Goal: Task Accomplishment & Management: Complete application form

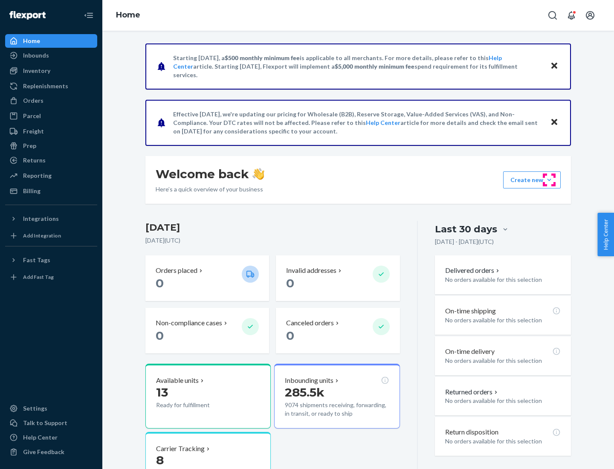
click at [549, 180] on button "Create new Create new inbound Create new order Create new product" at bounding box center [532, 179] width 58 height 17
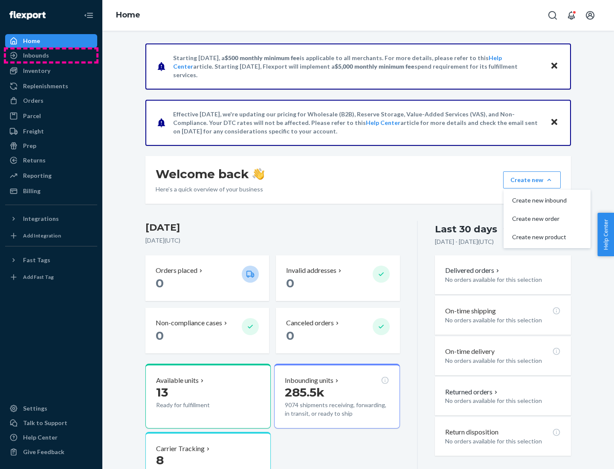
click at [51, 55] on div "Inbounds" at bounding box center [51, 55] width 90 height 12
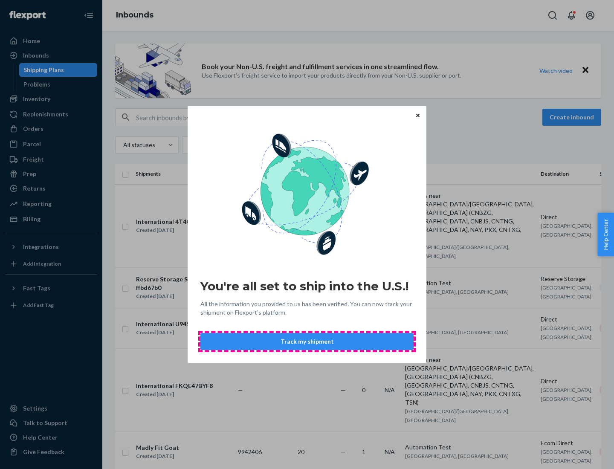
click at [307, 342] on button "Track my shipment" at bounding box center [306, 341] width 213 height 17
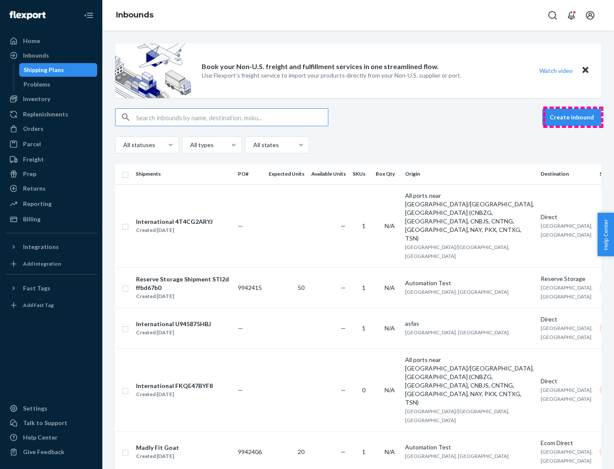
click at [573, 117] on button "Create inbound" at bounding box center [571, 117] width 59 height 17
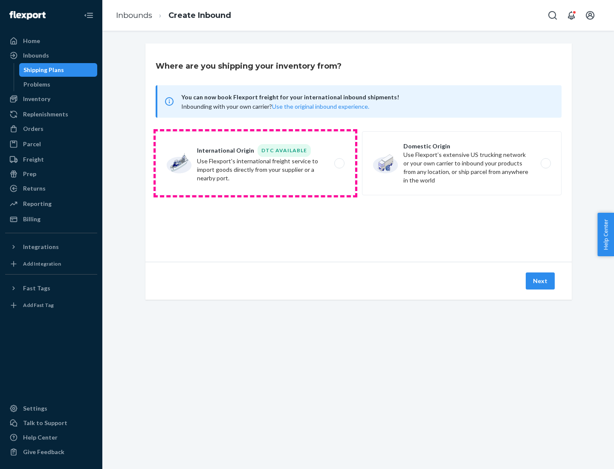
click at [255, 163] on label "International Origin DTC Available Use Flexport's international freight service…" at bounding box center [256, 163] width 200 height 64
click at [339, 163] on input "International Origin DTC Available Use Flexport's international freight service…" at bounding box center [342, 164] width 6 height 6
radio input "true"
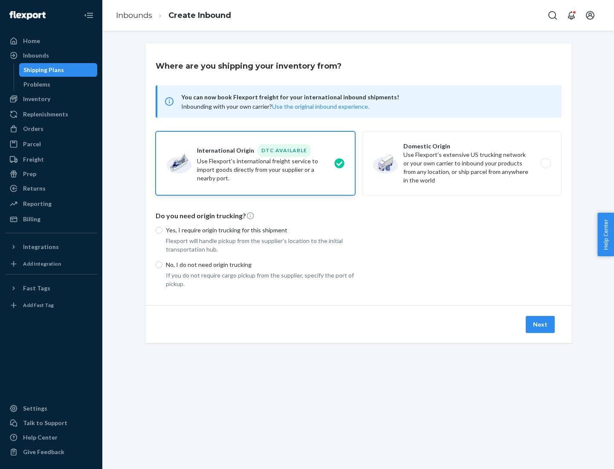
click at [261, 264] on p "No, I do not need origin trucking" at bounding box center [260, 265] width 189 height 9
click at [162, 264] on input "No, I do not need origin trucking" at bounding box center [159, 264] width 7 height 7
radio input "true"
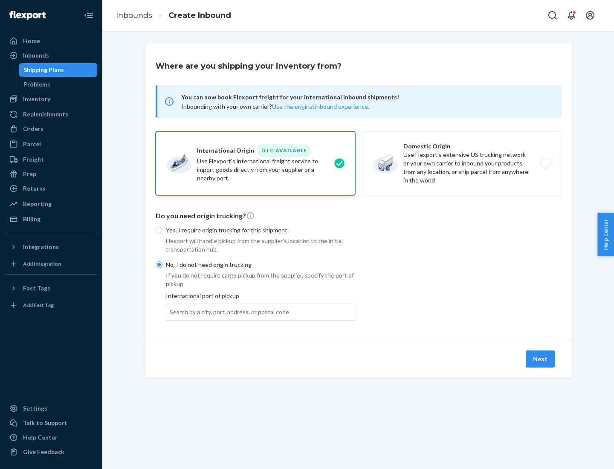
click at [227, 312] on div "Search by a city, port, address, or postal code" at bounding box center [229, 312] width 119 height 9
click at [171, 312] on input "Search by a city, port, address, or postal code" at bounding box center [170, 312] width 1 height 9
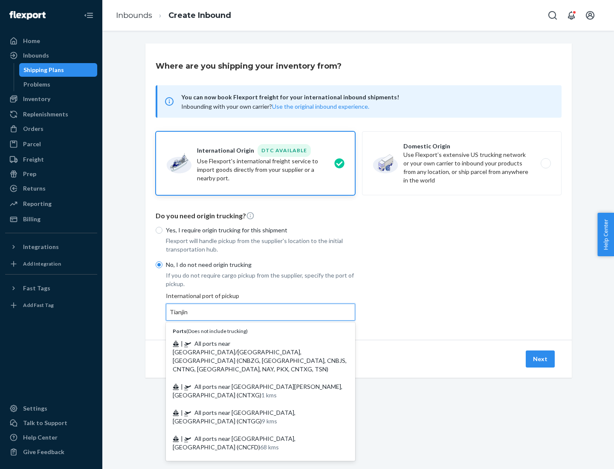
click at [252, 343] on span "| All ports near [GEOGRAPHIC_DATA]/[GEOGRAPHIC_DATA], [GEOGRAPHIC_DATA] (CNBZG,…" at bounding box center [260, 356] width 174 height 33
click at [188, 316] on input "Tianjin" at bounding box center [179, 312] width 19 height 9
type input "All ports near [GEOGRAPHIC_DATA]/[GEOGRAPHIC_DATA], [GEOGRAPHIC_DATA] (CNBZG, […"
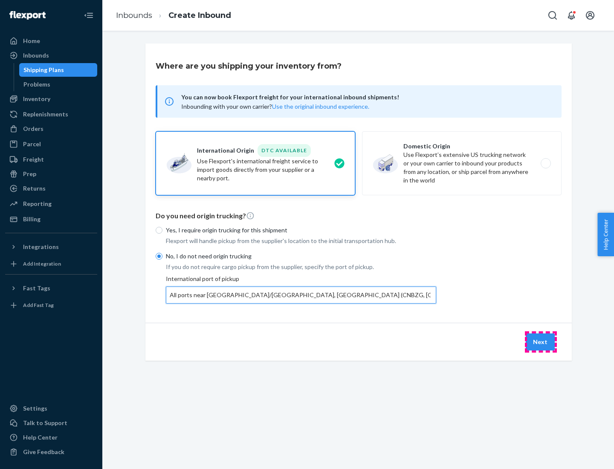
click at [541, 342] on button "Next" at bounding box center [540, 341] width 29 height 17
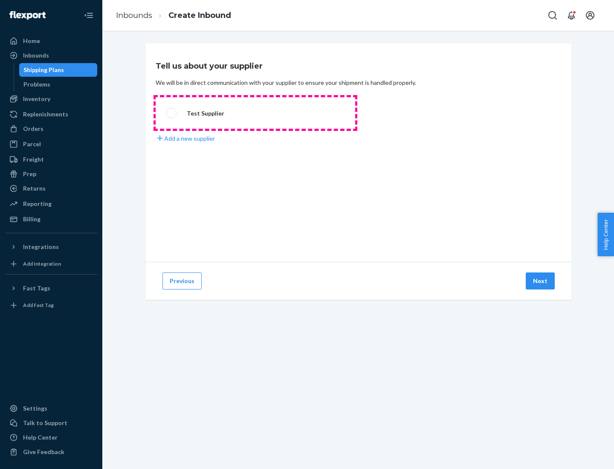
click at [255, 113] on label "Test Supplier" at bounding box center [256, 113] width 200 height 32
click at [172, 113] on input "Test Supplier" at bounding box center [169, 113] width 6 height 6
radio input "true"
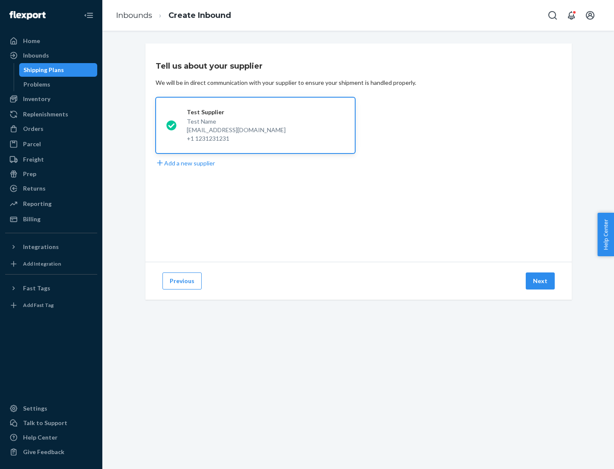
click at [541, 281] on button "Next" at bounding box center [540, 280] width 29 height 17
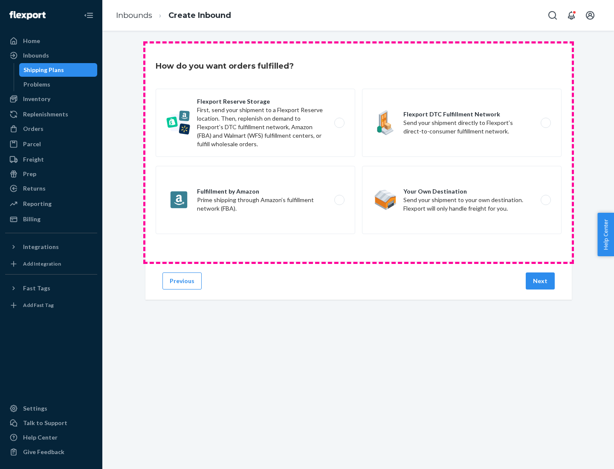
click at [359, 153] on div "Flexport Reserve Storage First, send your shipment to a Flexport Reserve locati…" at bounding box center [359, 163] width 406 height 148
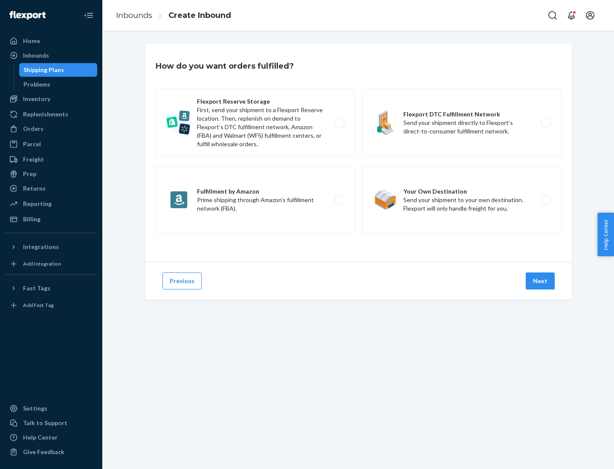
click at [462, 123] on label "Flexport DTC Fulfillment Network Send your shipment directly to Flexport’s dire…" at bounding box center [462, 123] width 200 height 68
click at [545, 123] on input "Flexport DTC Fulfillment Network Send your shipment directly to Flexport’s dire…" at bounding box center [548, 123] width 6 height 6
radio input "true"
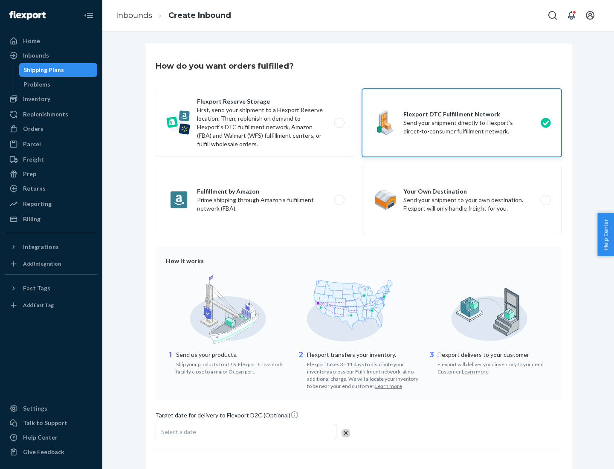
scroll to position [63, 0]
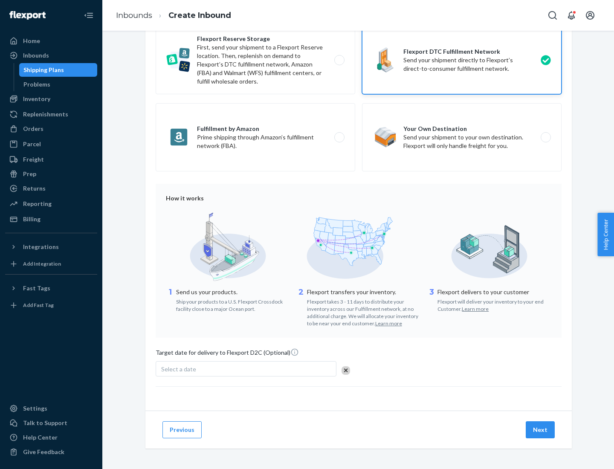
click at [541, 429] on button "Next" at bounding box center [540, 429] width 29 height 17
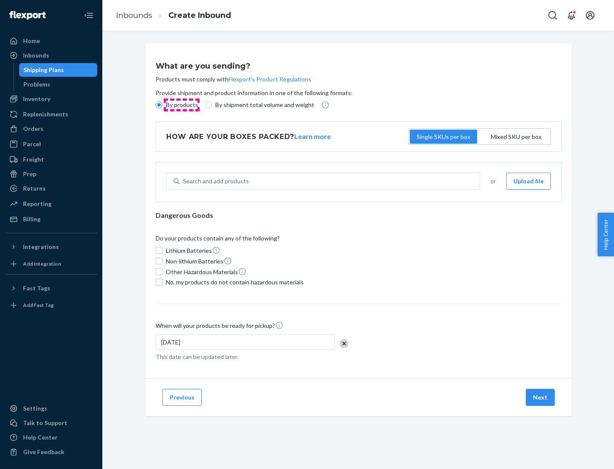
click at [181, 105] on p "By products" at bounding box center [182, 105] width 32 height 9
click at [162, 105] on input "By products" at bounding box center [159, 104] width 7 height 7
click at [214, 181] on div "Search and add products" at bounding box center [216, 181] width 66 height 9
click at [184, 181] on input "Search and add products" at bounding box center [183, 181] width 1 height 9
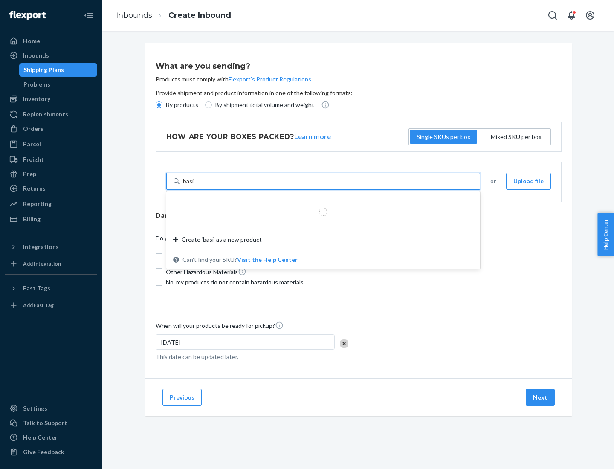
type input "basic"
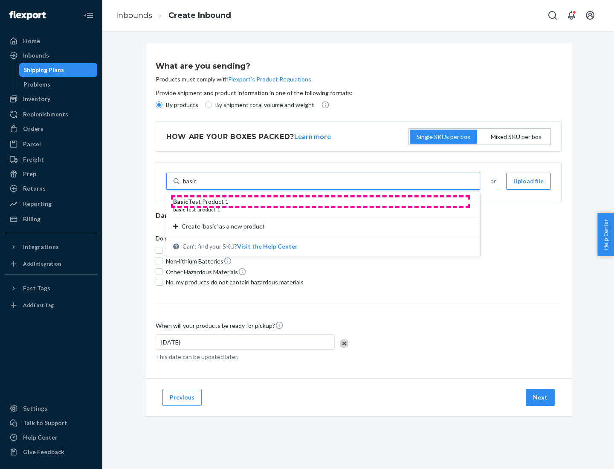
click at [320, 202] on div "Basic Test Product 1" at bounding box center [319, 201] width 293 height 9
click at [197, 185] on input "basic" at bounding box center [190, 181] width 14 height 9
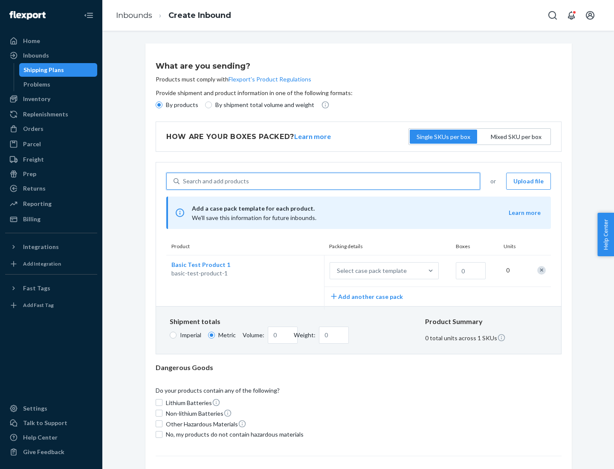
scroll to position [21, 0]
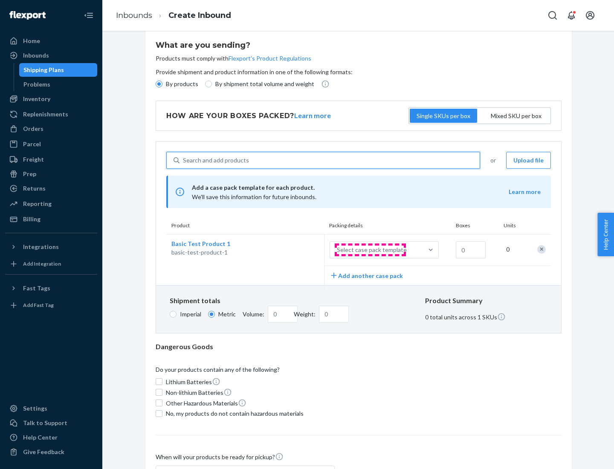
click at [370, 250] on div "Select case pack template" at bounding box center [372, 250] width 70 height 9
click at [295, 250] on input "Select case pack template" at bounding box center [295, 250] width 0 height 0
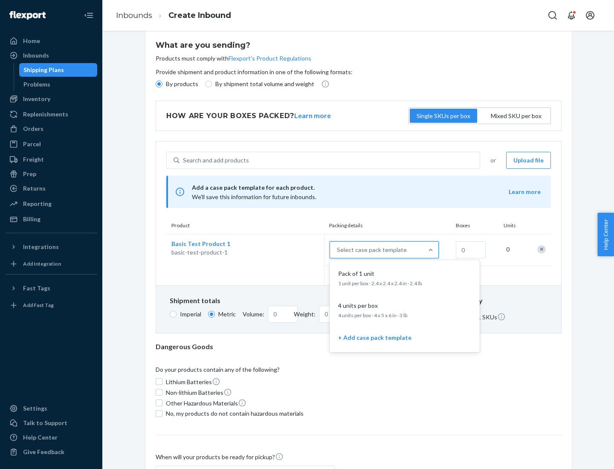
scroll to position [49, 0]
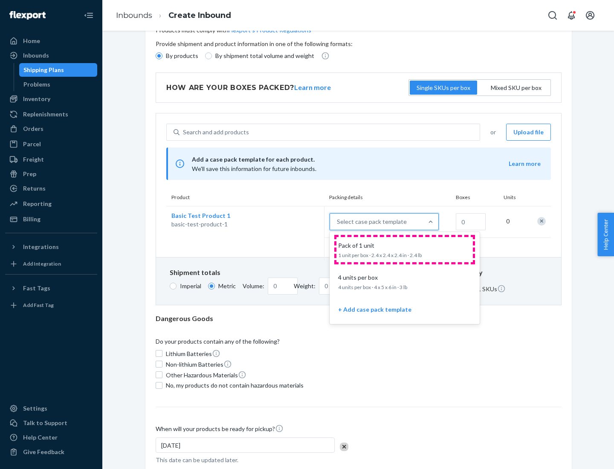
click at [405, 249] on div "Pack of 1 unit" at bounding box center [403, 245] width 136 height 9
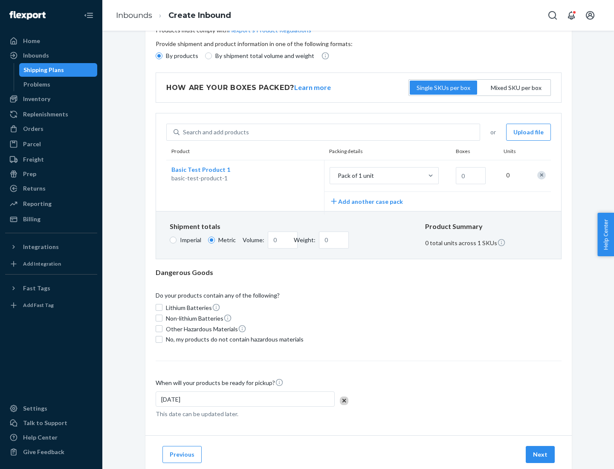
scroll to position [0, 0]
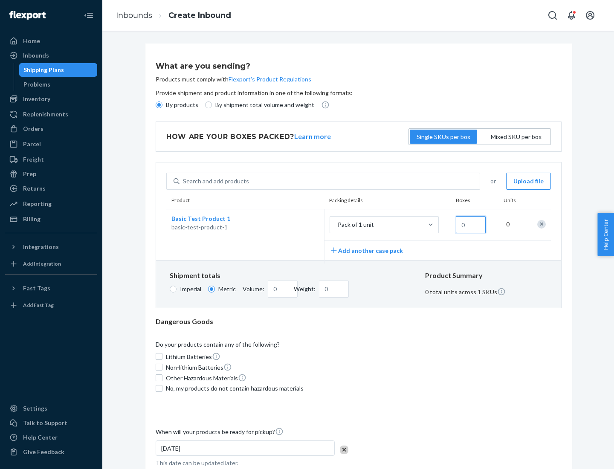
type input "1.09"
type input "1"
type input "10.89"
type input "10"
type input "0.02"
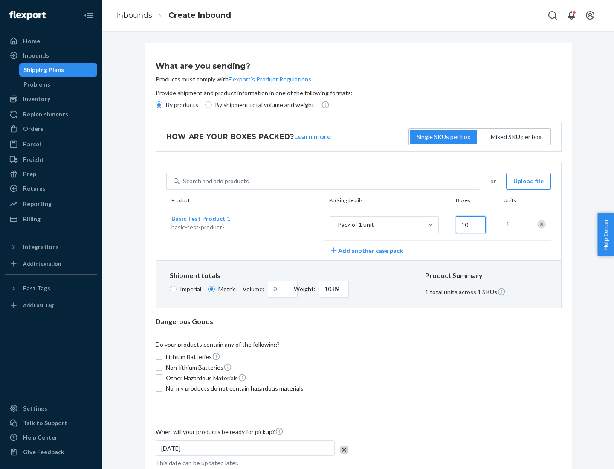
type input "108.86"
type input "100"
type input "0.23"
type input "1088.62"
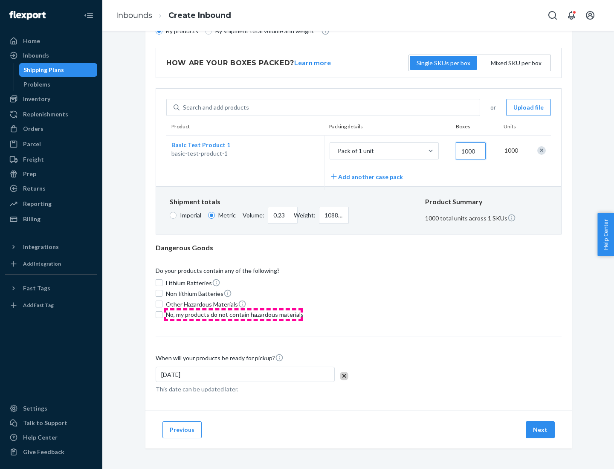
type input "1000"
click at [233, 314] on span "No, my products do not contain hazardous materials" at bounding box center [235, 314] width 138 height 9
click at [162, 314] on input "No, my products do not contain hazardous materials" at bounding box center [159, 314] width 7 height 7
checkbox input "true"
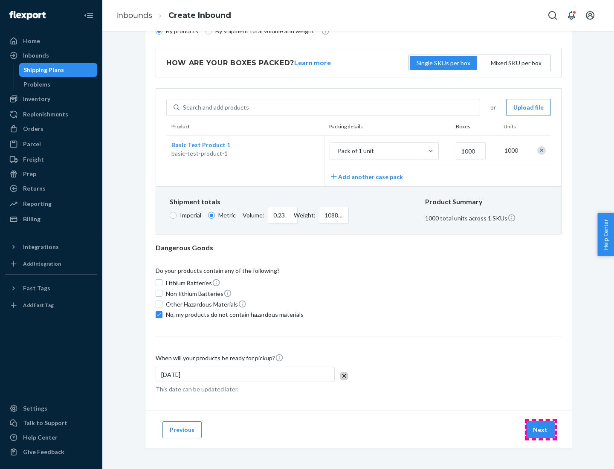
click at [541, 429] on button "Next" at bounding box center [540, 429] width 29 height 17
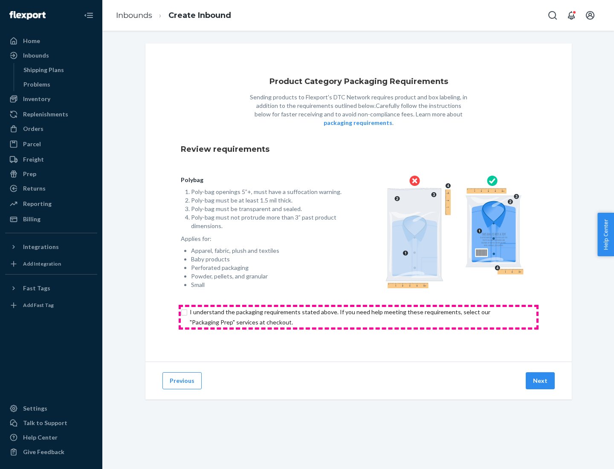
click at [359, 317] on input "checkbox" at bounding box center [359, 317] width 356 height 20
checkbox input "true"
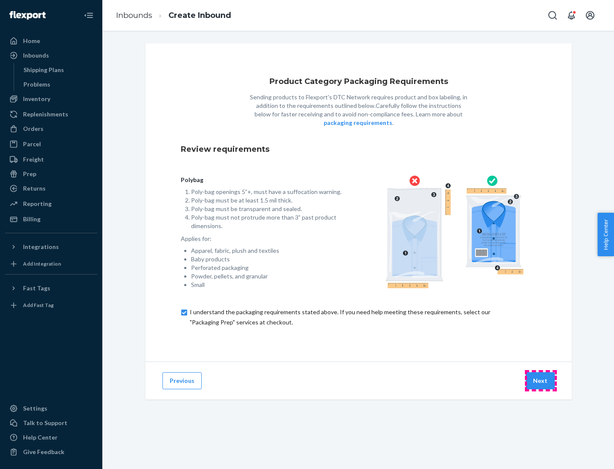
click at [541, 380] on button "Next" at bounding box center [540, 380] width 29 height 17
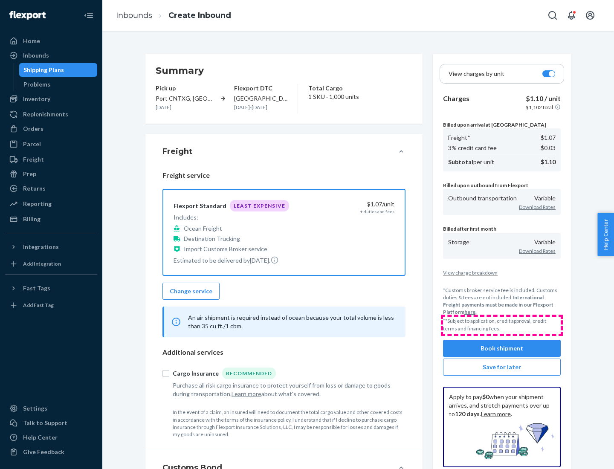
scroll to position [98, 0]
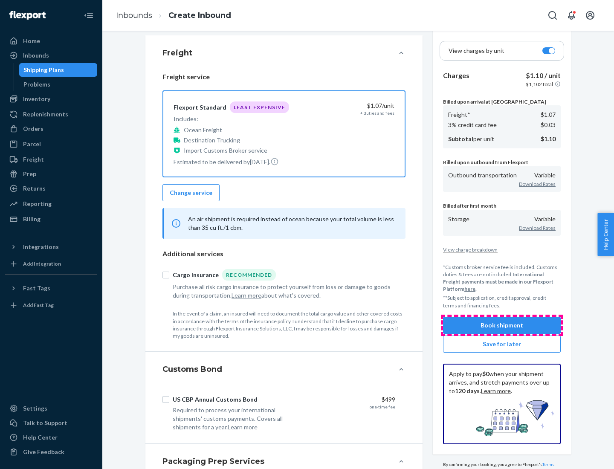
click at [502, 325] on button "Book shipment" at bounding box center [502, 325] width 118 height 17
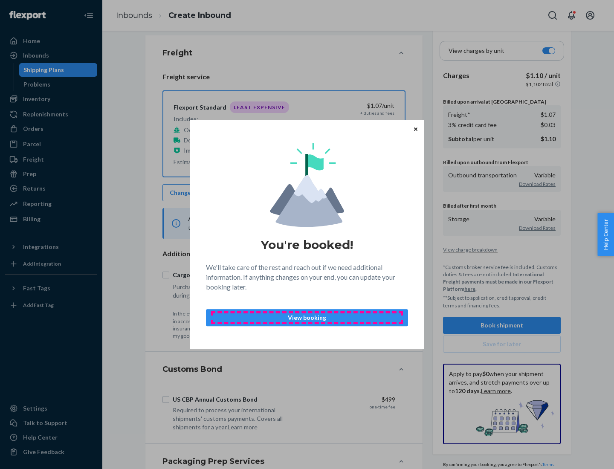
click at [307, 317] on p "View booking" at bounding box center [307, 317] width 188 height 9
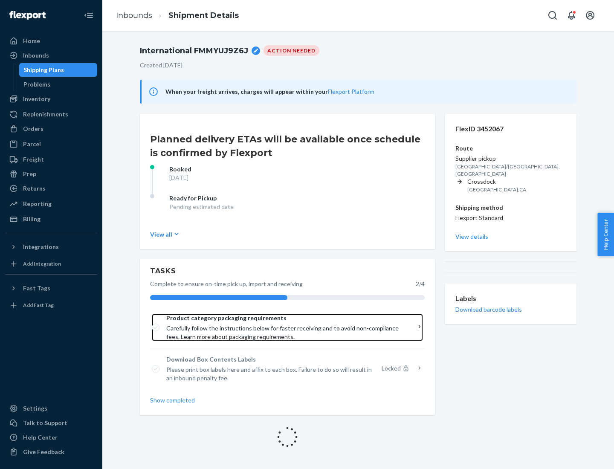
click at [284, 318] on span "Product category packaging requirements" at bounding box center [284, 318] width 236 height 9
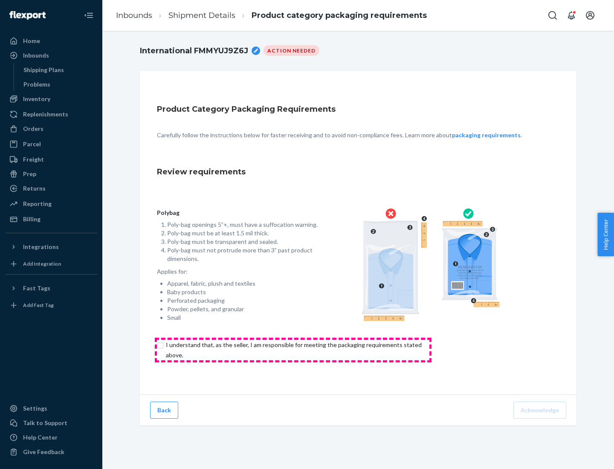
click at [293, 350] on input "checkbox" at bounding box center [299, 350] width 284 height 20
checkbox input "true"
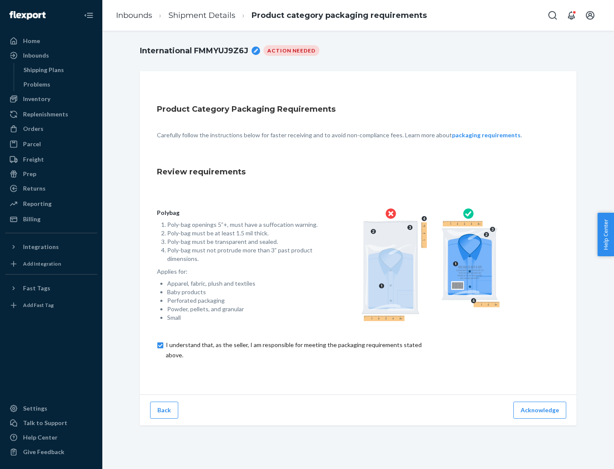
click at [541, 410] on button "Acknowledge" at bounding box center [539, 410] width 53 height 17
